Goal: Transaction & Acquisition: Purchase product/service

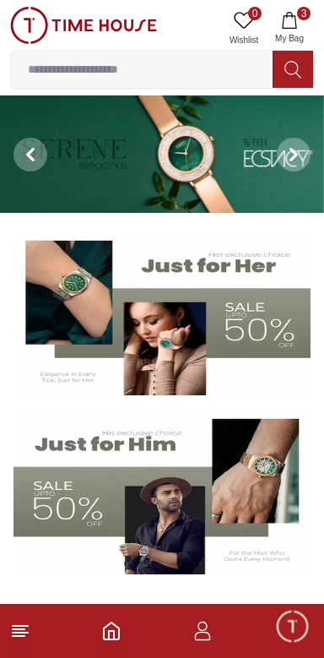
click at [298, 18] on icon "button" at bounding box center [289, 20] width 17 height 17
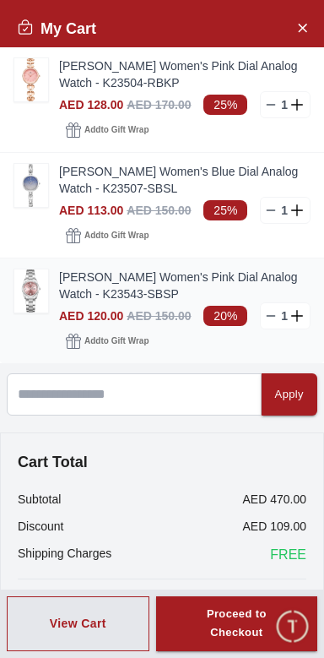
click at [39, 298] on img at bounding box center [31, 290] width 34 height 43
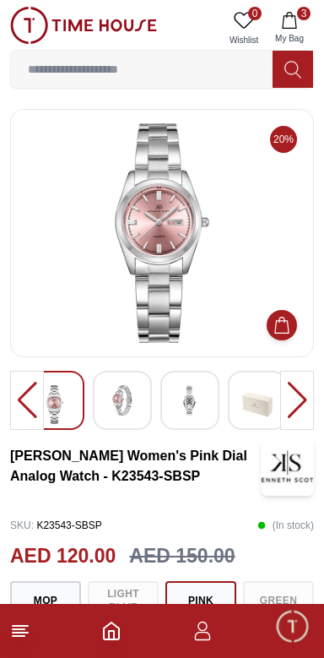
click at [129, 401] on img at bounding box center [122, 400] width 30 height 30
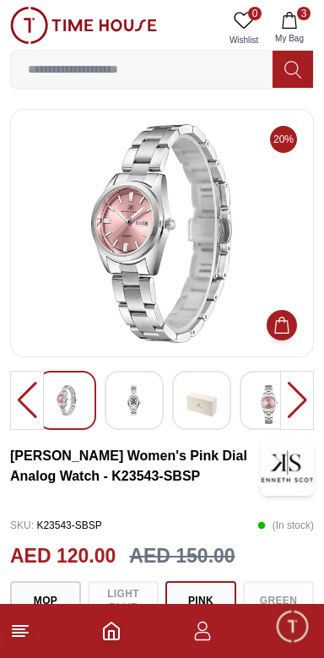
click at [260, 407] on img at bounding box center [269, 404] width 30 height 39
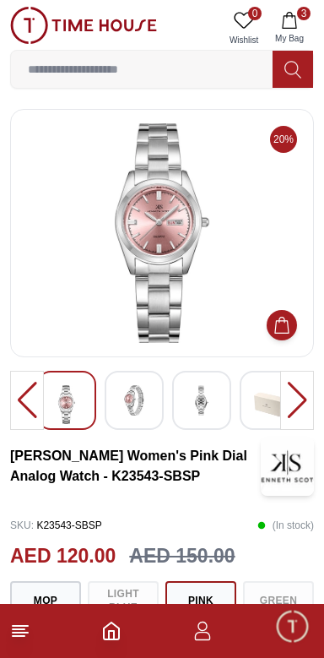
click at [67, 413] on img at bounding box center [67, 404] width 30 height 39
click at [91, 402] on div at bounding box center [66, 400] width 59 height 59
click at [195, 411] on img at bounding box center [202, 400] width 30 height 30
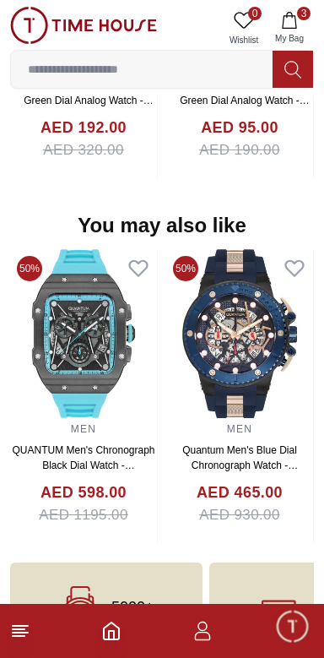
scroll to position [1649, 0]
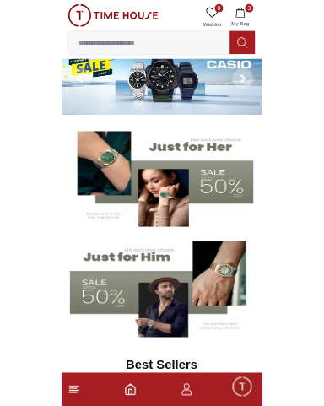
scroll to position [29, 0]
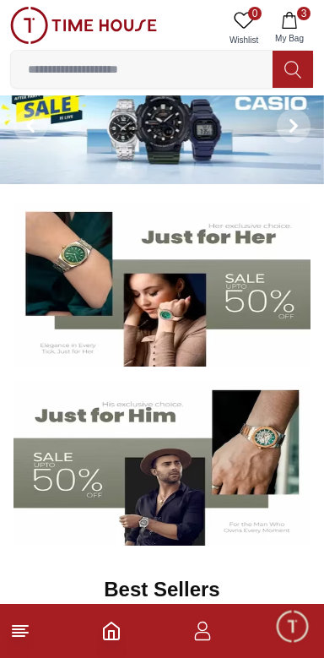
click at [137, 62] on input at bounding box center [142, 69] width 262 height 34
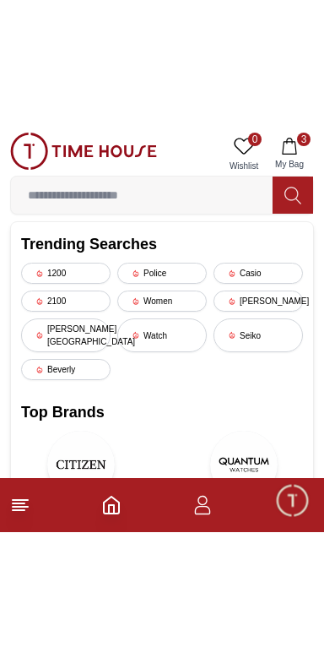
scroll to position [334, 0]
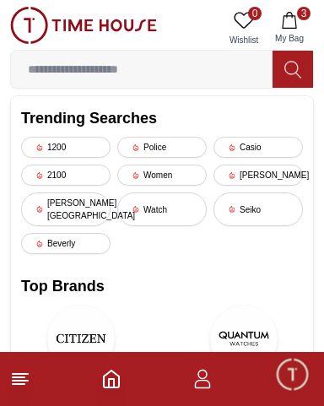
click at [291, 383] on span "Minimize live chat window" at bounding box center [292, 374] width 49 height 49
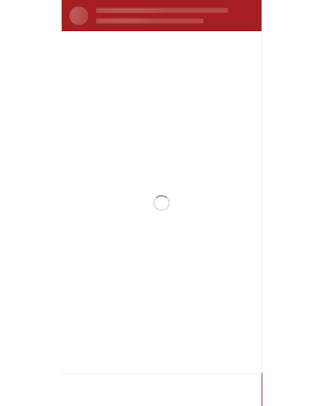
scroll to position [0, 0]
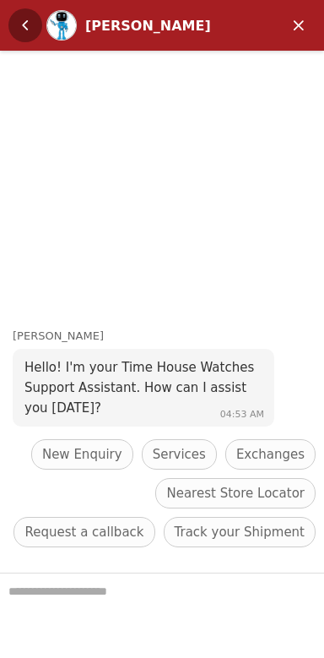
click at [17, 25] on em "Back" at bounding box center [25, 25] width 34 height 34
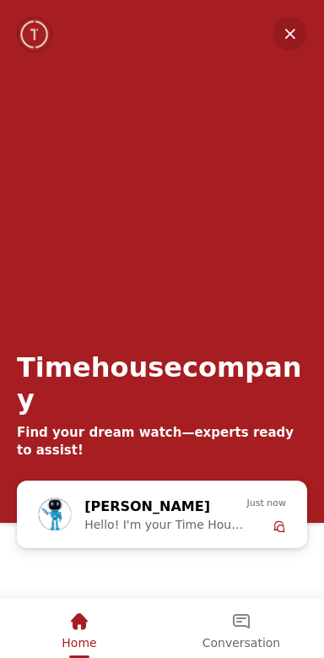
click at [282, 38] on em "Minimize" at bounding box center [291, 34] width 34 height 34
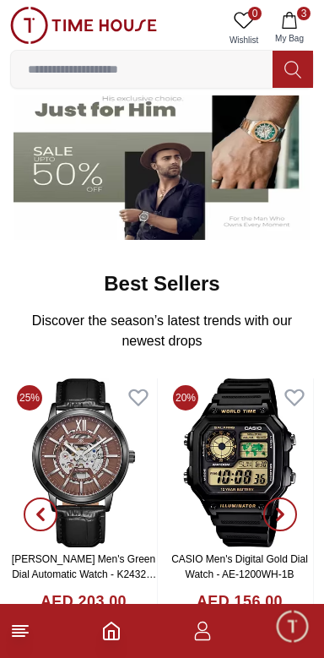
click at [126, 63] on input at bounding box center [142, 69] width 262 height 34
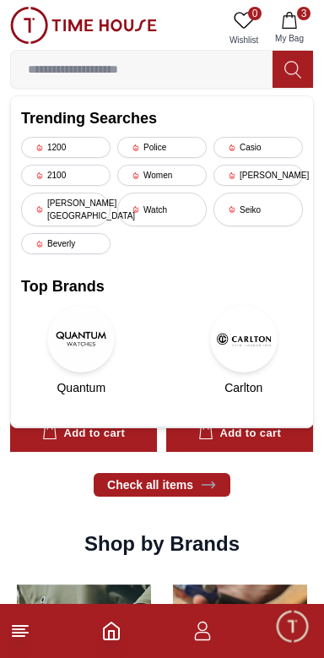
scroll to position [1072, 0]
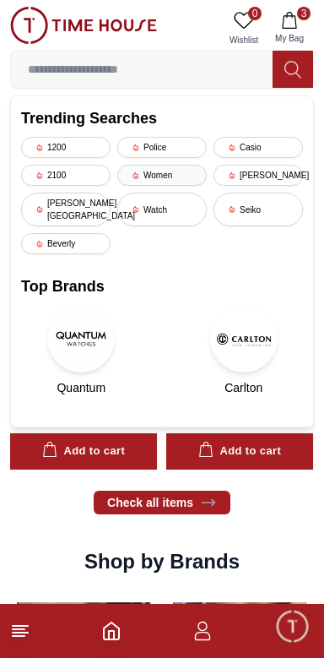
click at [161, 166] on div "Women" at bounding box center [162, 175] width 90 height 21
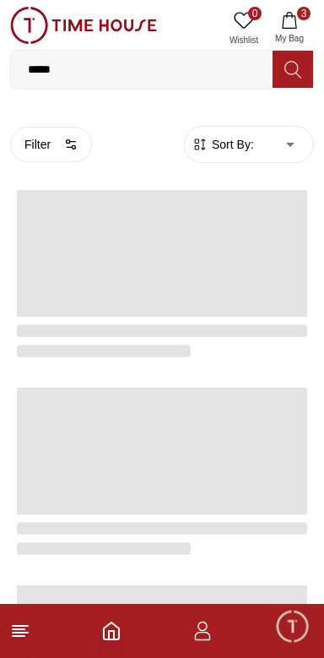
click at [179, 70] on input "*****" at bounding box center [142, 69] width 262 height 34
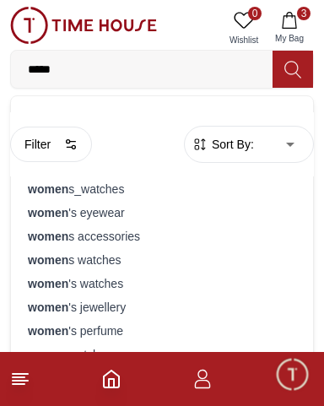
click at [244, 143] on span "Sort By:" at bounding box center [232, 144] width 46 height 17
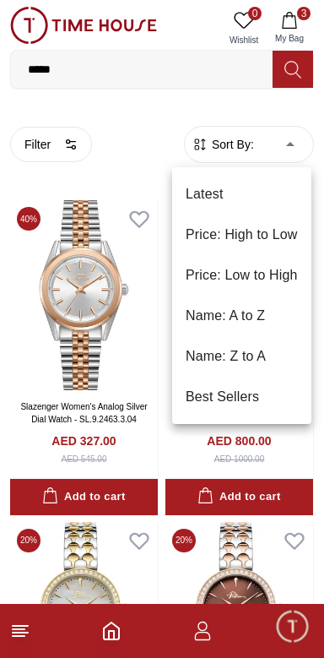
click at [268, 285] on li "Price: Low to High" at bounding box center [241, 275] width 139 height 41
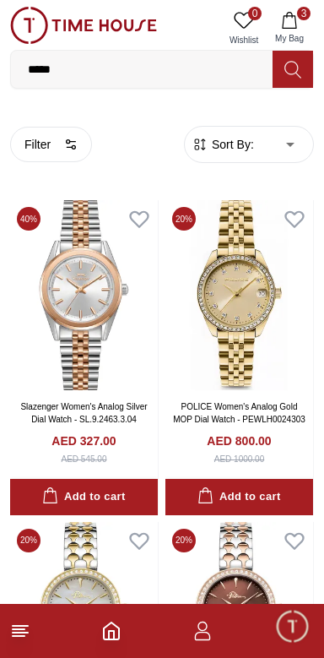
type input "*"
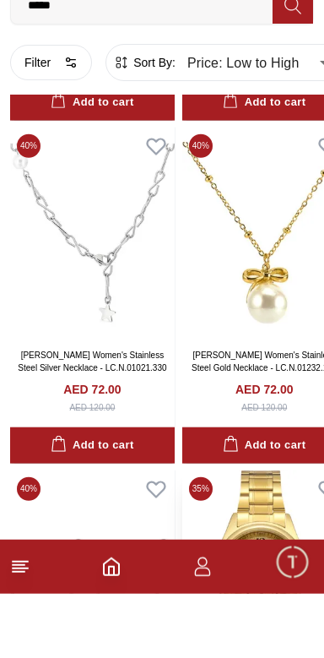
scroll to position [3126, 0]
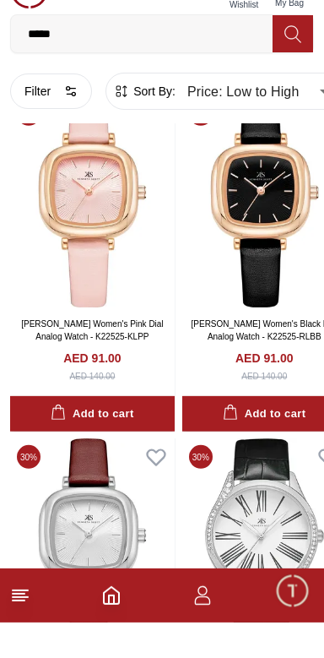
scroll to position [6552, 0]
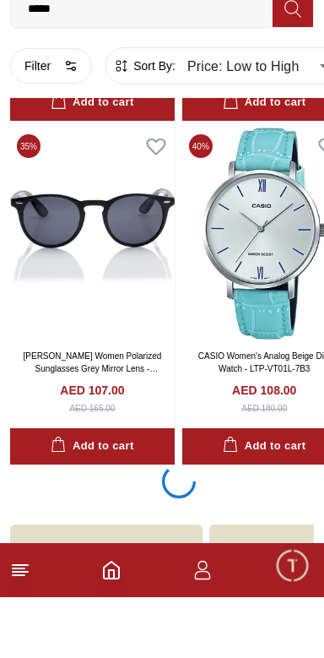
scroll to position [13413, 0]
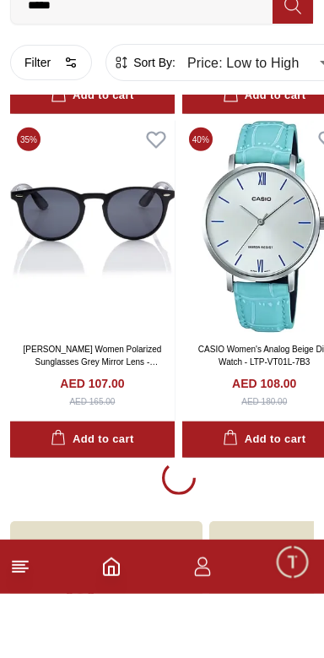
scroll to position [13392, 0]
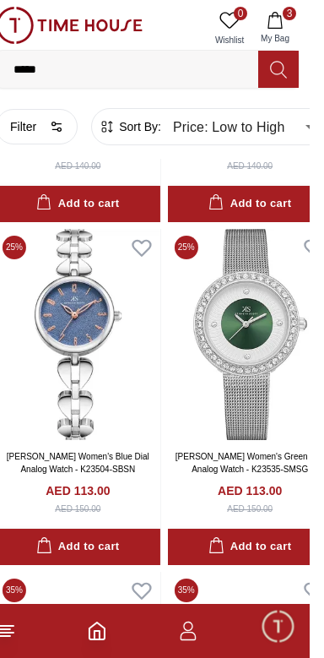
scroll to position [17493, 0]
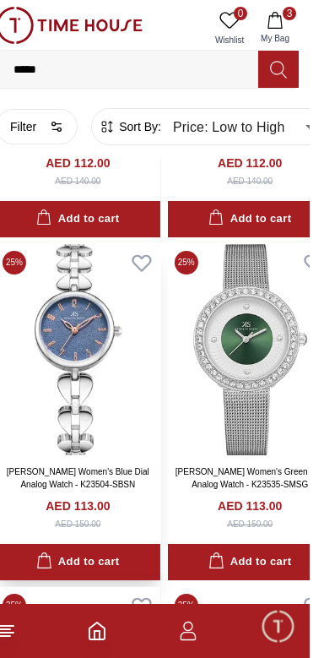
click at [118, 400] on img at bounding box center [92, 350] width 165 height 212
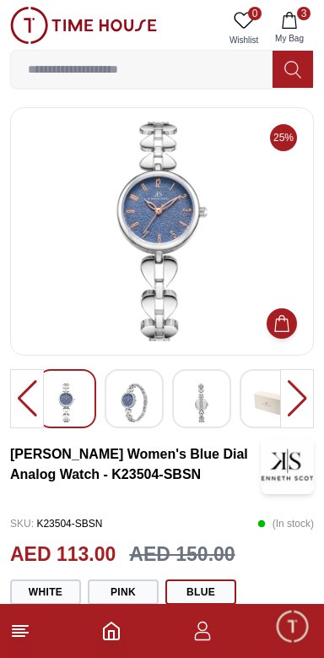
scroll to position [3, 0]
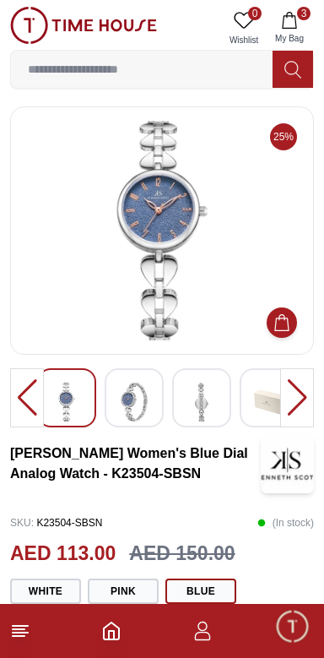
click at [61, 388] on img at bounding box center [67, 402] width 30 height 39
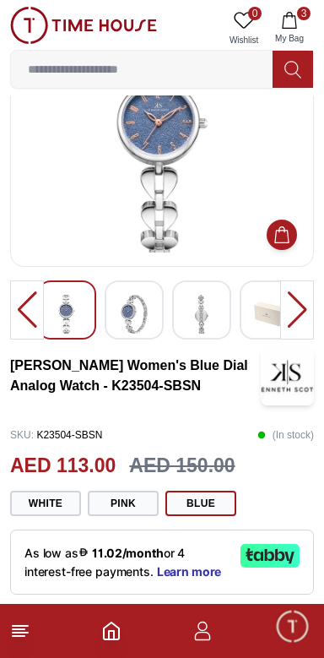
scroll to position [0, 0]
